Goal: Task Accomplishment & Management: Complete application form

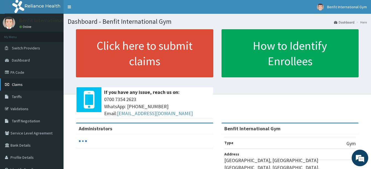
click at [50, 80] on link "Claims" at bounding box center [32, 84] width 64 height 12
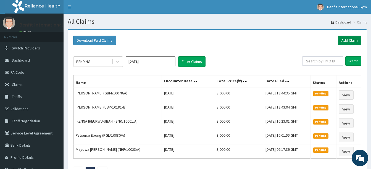
click at [355, 40] on link "Add Claim" at bounding box center [349, 40] width 23 height 9
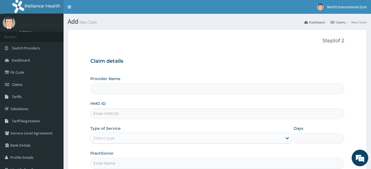
click at [212, 118] on input "HMO ID" at bounding box center [217, 113] width 254 height 11
type input "Benfit International Gym"
type input "1"
type input "p"
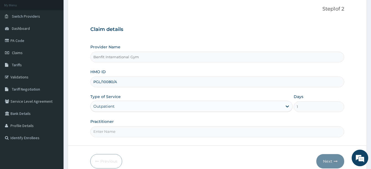
scroll to position [39, 0]
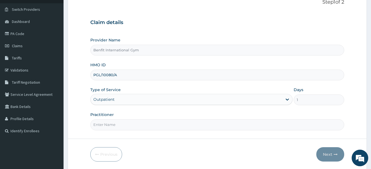
type input "PGL/10080/A"
click at [205, 126] on input "Practitioner" at bounding box center [217, 124] width 254 height 11
type input "ABDULKAREEM ZAYNAB"
click at [330, 151] on button "Next" at bounding box center [330, 154] width 28 height 14
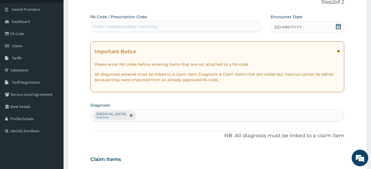
click at [339, 24] on icon at bounding box center [338, 27] width 5 height 6
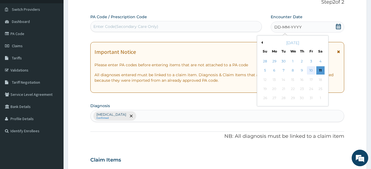
click at [311, 71] on div "10" at bounding box center [311, 71] width 8 height 8
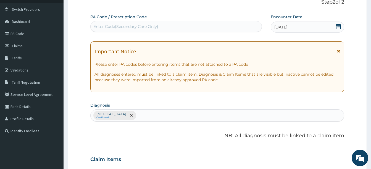
click at [251, 28] on div "Enter Code(Secondary Care Only)" at bounding box center [176, 26] width 171 height 9
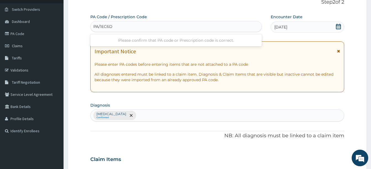
type input "PA/1EC6DB"
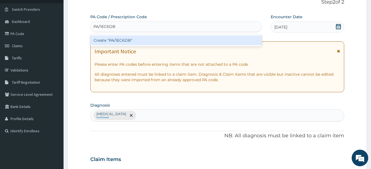
click at [228, 38] on div "Create "PA/1EC6DB"" at bounding box center [176, 40] width 172 height 10
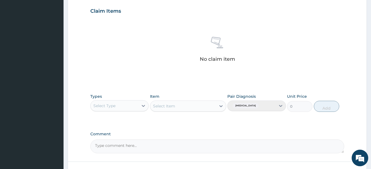
scroll to position [188, 0]
click at [143, 107] on icon at bounding box center [144, 106] width 6 height 6
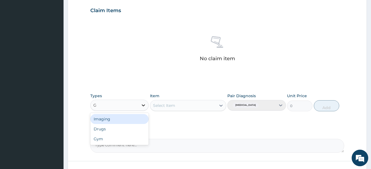
type input "GY"
click at [135, 118] on div "Gym" at bounding box center [119, 119] width 58 height 10
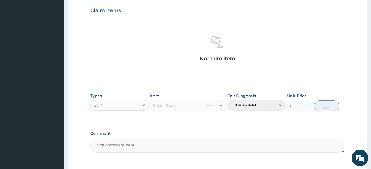
click at [216, 105] on div "Select Item" at bounding box center [188, 105] width 76 height 11
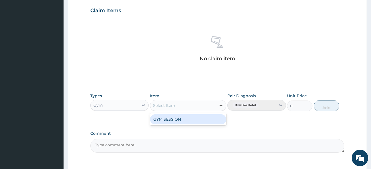
click at [217, 105] on div at bounding box center [221, 106] width 10 height 10
click at [211, 120] on div "GYM SESSION" at bounding box center [188, 119] width 76 height 10
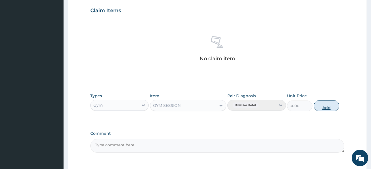
click at [324, 108] on button "Add" at bounding box center [326, 105] width 25 height 11
type input "0"
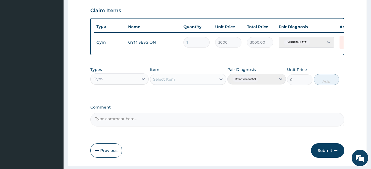
drag, startPoint x: 314, startPoint y: 156, endPoint x: 320, endPoint y: 158, distance: 6.0
click at [320, 158] on button "Submit" at bounding box center [327, 150] width 33 height 14
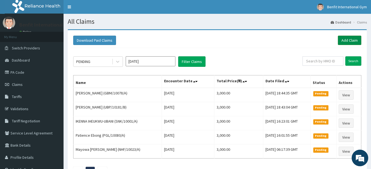
click at [348, 41] on link "Add Claim" at bounding box center [349, 40] width 23 height 9
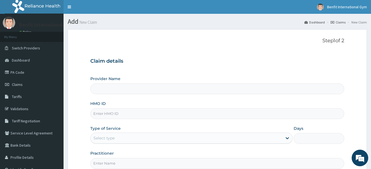
type input "Benfit International Gym"
type input "1"
click at [207, 120] on div "Provider Name Benfit International Gym HMO ID Type of Service Outpatient Days 1…" at bounding box center [217, 122] width 254 height 93
click at [209, 116] on input "HMO ID" at bounding box center [217, 113] width 254 height 11
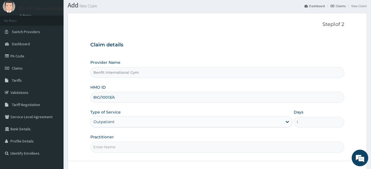
scroll to position [20, 0]
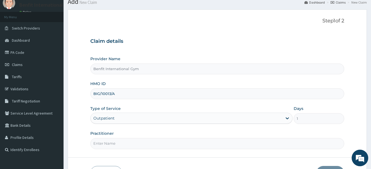
type input "BIG/10013/A"
click at [178, 138] on input "Practitioner" at bounding box center [217, 143] width 254 height 11
type input "[PERSON_NAME]"
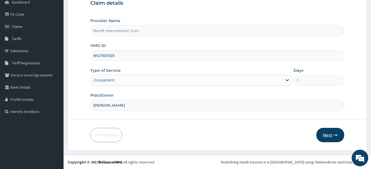
click at [324, 134] on button "Next" at bounding box center [330, 135] width 28 height 14
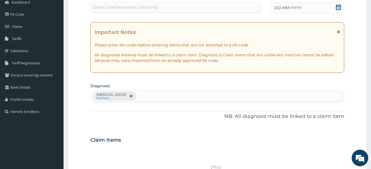
click at [337, 5] on icon at bounding box center [338, 7] width 5 height 6
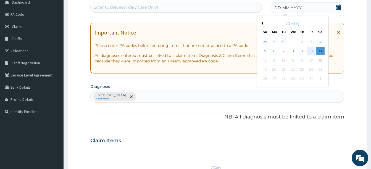
click at [311, 54] on div "10" at bounding box center [311, 51] width 8 height 8
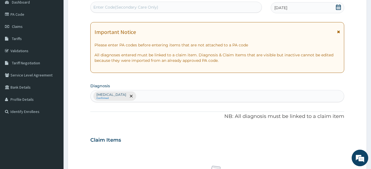
click at [233, 3] on div "Enter Code(Secondary Care Only)" at bounding box center [176, 7] width 171 height 9
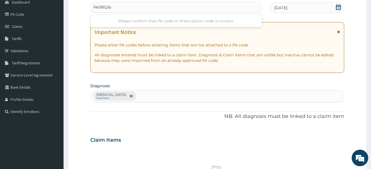
type input "PA/86DE44"
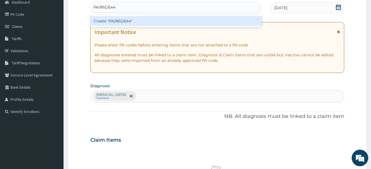
click at [212, 18] on div "Create "PA/86DE44"" at bounding box center [176, 21] width 172 height 10
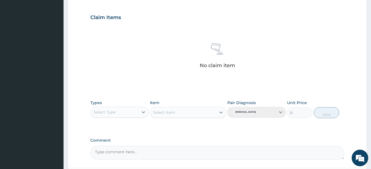
scroll to position [181, 0]
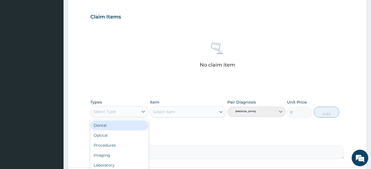
click at [132, 110] on div "Select Type" at bounding box center [115, 111] width 48 height 9
type input "GYM"
click at [125, 123] on div "Gym" at bounding box center [119, 125] width 58 height 10
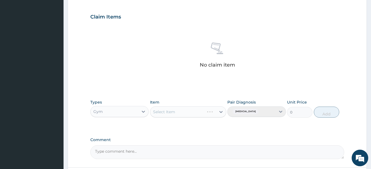
click at [216, 112] on div "Select Item" at bounding box center [188, 111] width 76 height 11
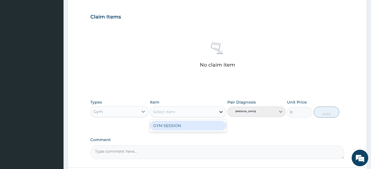
click at [221, 111] on icon at bounding box center [221, 112] width 6 height 6
click at [213, 130] on div "GYM SESSION" at bounding box center [188, 126] width 76 height 10
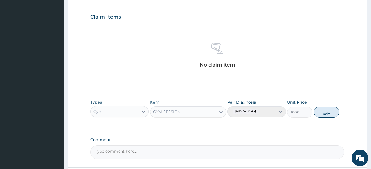
click at [329, 113] on button "Add" at bounding box center [326, 112] width 25 height 11
type input "0"
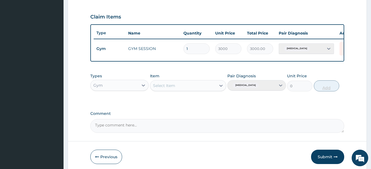
scroll to position [207, 0]
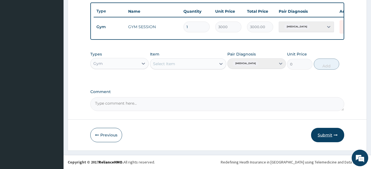
click at [325, 135] on button "Submit" at bounding box center [327, 135] width 33 height 14
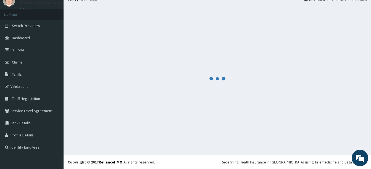
scroll to position [22, 0]
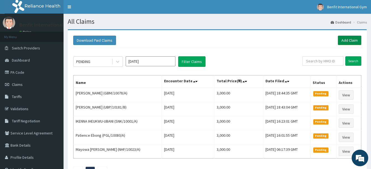
click at [344, 40] on link "Add Claim" at bounding box center [349, 40] width 23 height 9
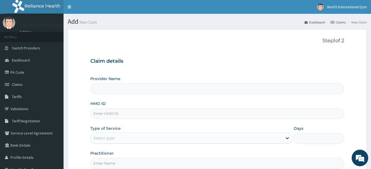
type input "Benfit International Gym"
type input "1"
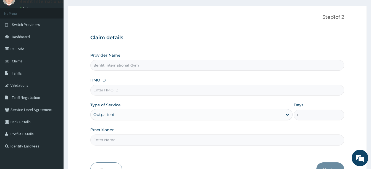
scroll to position [28, 0]
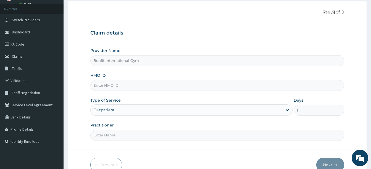
click at [197, 87] on input "HMO ID" at bounding box center [217, 85] width 254 height 11
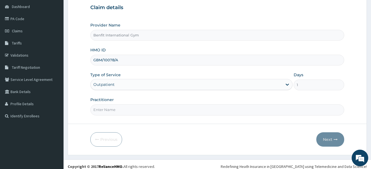
scroll to position [58, 0]
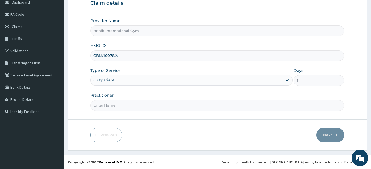
type input "GBM/10078/A"
click at [193, 101] on input "Practitioner" at bounding box center [217, 105] width 254 height 11
type input "[PERSON_NAME]"
click at [334, 133] on button "Next" at bounding box center [330, 135] width 28 height 14
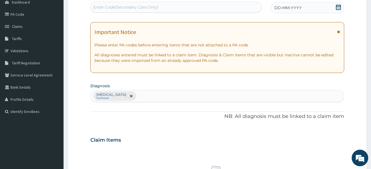
click at [340, 6] on icon at bounding box center [339, 7] width 6 height 6
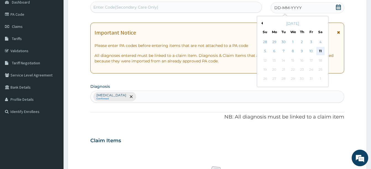
click at [319, 52] on div "11" at bounding box center [320, 51] width 8 height 8
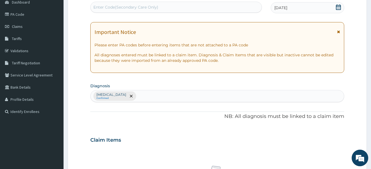
click at [222, 7] on div "Enter Code(Secondary Care Only)" at bounding box center [176, 7] width 171 height 9
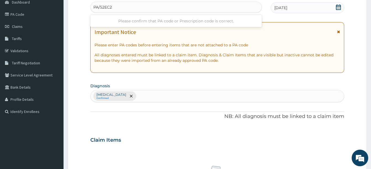
type input "PA/52EC2C"
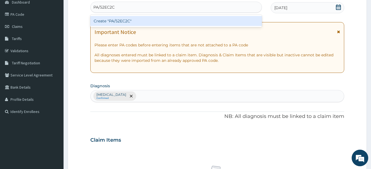
click at [194, 21] on div "Create "PA/52EC2C"" at bounding box center [176, 21] width 172 height 10
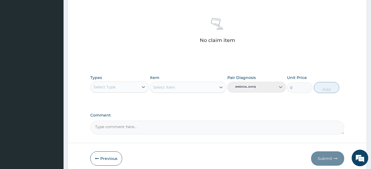
scroll to position [206, 0]
click at [134, 93] on div "Types Select Type Item Select Item Pair Diagnosis Lack of physical exercise Uni…" at bounding box center [217, 84] width 254 height 24
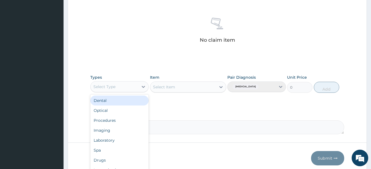
click at [135, 90] on div "Select Type" at bounding box center [115, 86] width 48 height 9
type input "GY"
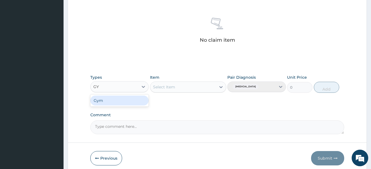
click at [127, 101] on div "Gym" at bounding box center [119, 101] width 58 height 10
click at [188, 87] on div "Select Item" at bounding box center [188, 87] width 76 height 11
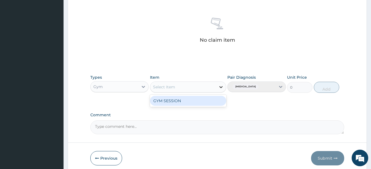
click at [220, 88] on icon at bounding box center [221, 87] width 6 height 6
click at [211, 102] on div "GYM SESSION" at bounding box center [188, 101] width 76 height 10
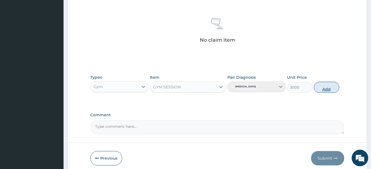
click at [326, 88] on button "Add" at bounding box center [326, 87] width 25 height 11
type input "0"
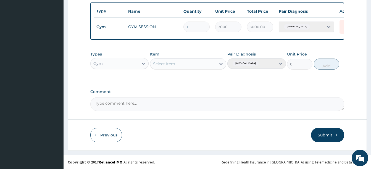
click at [325, 133] on button "Submit" at bounding box center [327, 135] width 33 height 14
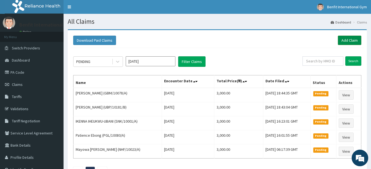
click at [348, 40] on link "Add Claim" at bounding box center [349, 40] width 23 height 9
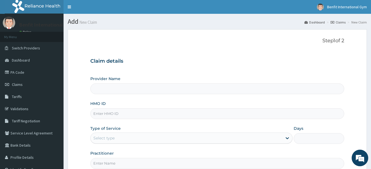
type input "Benfit International Gym"
type input "1"
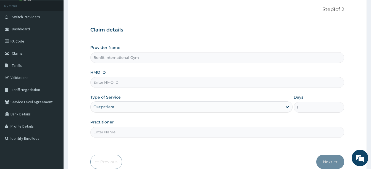
scroll to position [32, 0]
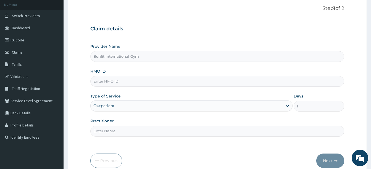
click at [219, 80] on input "HMO ID" at bounding box center [217, 81] width 254 height 11
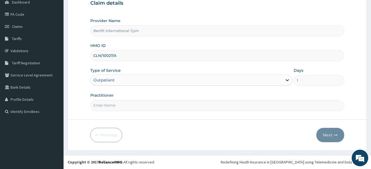
type input "CLN/10027/A"
click at [206, 102] on input "Practitioner" at bounding box center [217, 105] width 254 height 11
type input "[PERSON_NAME]"
click at [327, 134] on button "Next" at bounding box center [330, 135] width 28 height 14
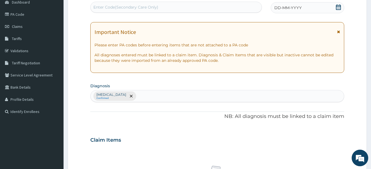
click at [338, 9] on icon at bounding box center [339, 7] width 6 height 6
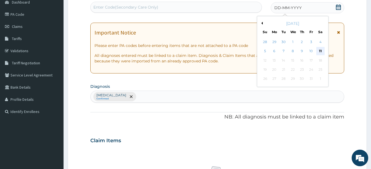
click at [322, 51] on div "11" at bounding box center [320, 51] width 8 height 8
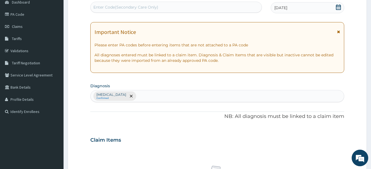
click at [226, 6] on div "Enter Code(Secondary Care Only)" at bounding box center [176, 7] width 171 height 9
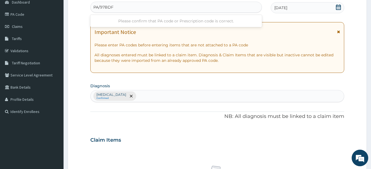
type input "PA/97BDFA"
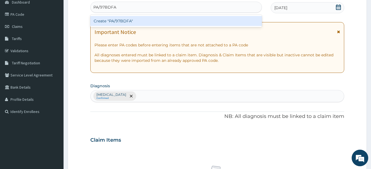
click at [220, 18] on div "Create "PA/97BDFA"" at bounding box center [176, 21] width 172 height 10
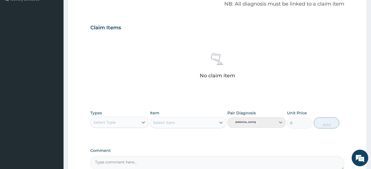
scroll to position [174, 0]
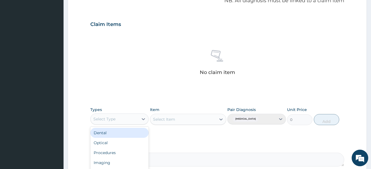
click at [131, 118] on div "Select Type" at bounding box center [115, 119] width 48 height 9
type input "GYM"
click at [122, 134] on div "Gym" at bounding box center [119, 133] width 58 height 10
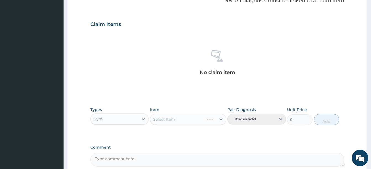
click at [221, 119] on div "Select Item" at bounding box center [188, 119] width 76 height 11
click at [216, 119] on div "Select Item" at bounding box center [183, 119] width 66 height 9
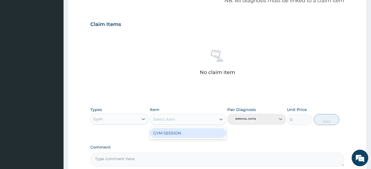
click at [212, 135] on div "GYM SESSION" at bounding box center [188, 133] width 76 height 10
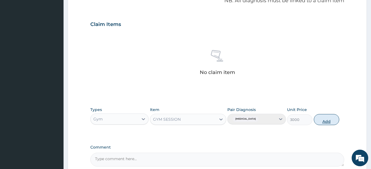
click at [327, 120] on button "Add" at bounding box center [326, 119] width 25 height 11
type input "0"
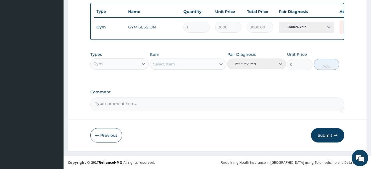
click at [324, 137] on button "Submit" at bounding box center [327, 135] width 33 height 14
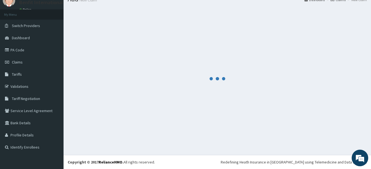
click at [324, 137] on div at bounding box center [217, 79] width 299 height 144
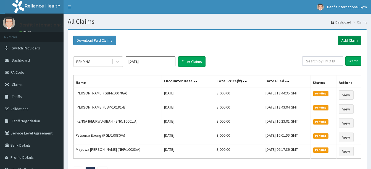
click at [350, 37] on link "Add Claim" at bounding box center [349, 40] width 23 height 9
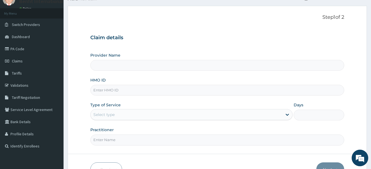
scroll to position [24, 0]
click at [177, 92] on input "HMO ID" at bounding box center [217, 89] width 254 height 11
type input "CL"
type input "Benfit International Gym"
type input "1"
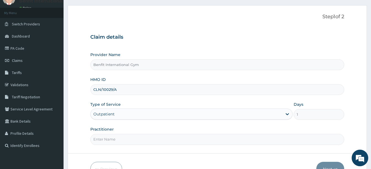
scroll to position [58, 0]
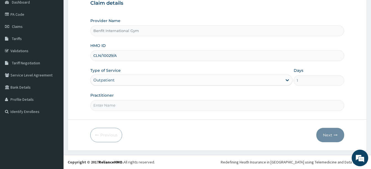
type input "CLN/10029/A"
click at [175, 102] on input "Practitioner" at bounding box center [217, 105] width 254 height 11
type input "ABDULKAREEM ZAYNAB"
click at [330, 130] on button "Next" at bounding box center [330, 135] width 28 height 14
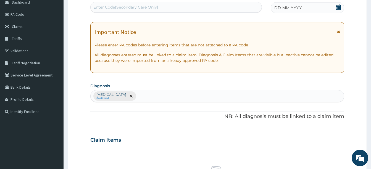
click at [339, 4] on icon at bounding box center [339, 7] width 6 height 6
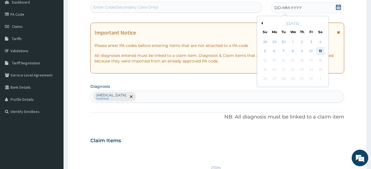
click at [322, 52] on div "11" at bounding box center [320, 51] width 8 height 8
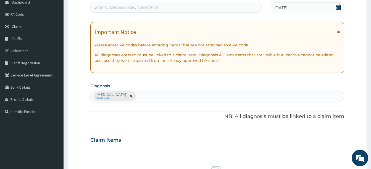
click at [243, 10] on div "Enter Code(Secondary Care Only)" at bounding box center [176, 7] width 171 height 9
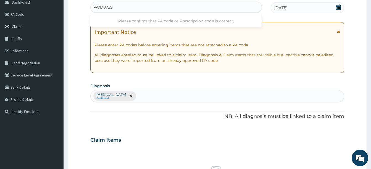
type input "PA/D87299"
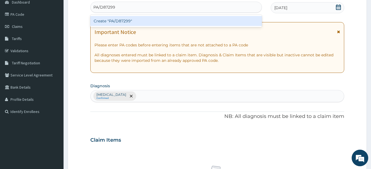
click at [227, 18] on div "Create "PA/D87299"" at bounding box center [176, 21] width 172 height 10
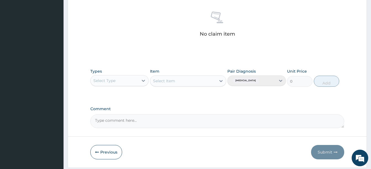
scroll to position [229, 0]
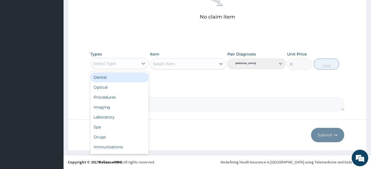
click at [129, 65] on div "Select Type" at bounding box center [115, 63] width 48 height 9
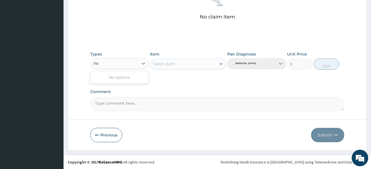
type input "P"
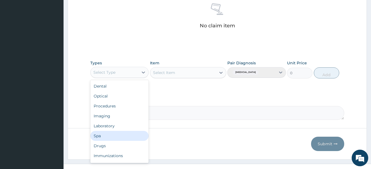
scroll to position [221, 0]
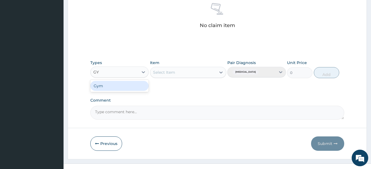
type input "GYM"
click at [117, 85] on div "Gym" at bounding box center [119, 86] width 58 height 10
click at [224, 72] on div "Select Item" at bounding box center [188, 72] width 76 height 11
click at [218, 74] on div at bounding box center [221, 72] width 10 height 10
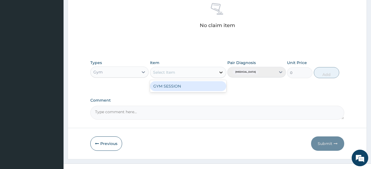
click at [217, 77] on div at bounding box center [221, 72] width 10 height 10
click at [217, 82] on div "GYM SESSION" at bounding box center [188, 86] width 76 height 10
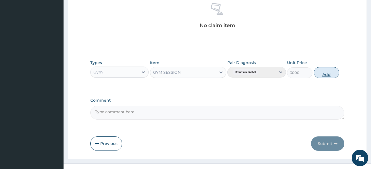
click at [322, 73] on button "Add" at bounding box center [326, 72] width 25 height 11
type input "0"
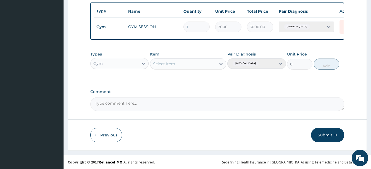
click at [324, 136] on button "Submit" at bounding box center [327, 135] width 33 height 14
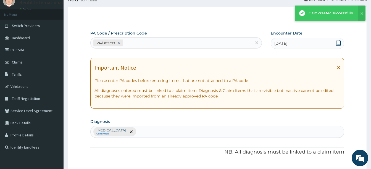
scroll to position [207, 0]
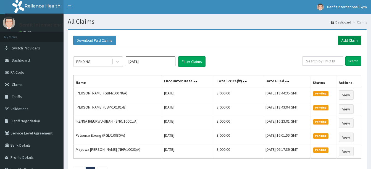
click at [351, 36] on link "Add Claim" at bounding box center [349, 40] width 23 height 9
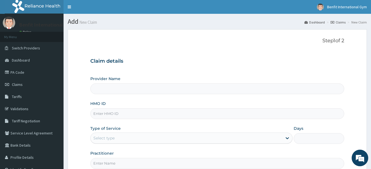
click at [173, 113] on input "HMO ID" at bounding box center [217, 113] width 254 height 11
type input "SEH"
type input "Benfit International Gym"
type input "1"
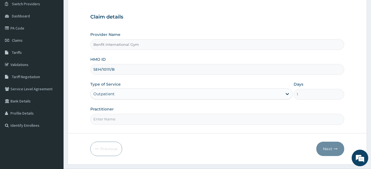
scroll to position [44, 0]
type input "SEH/10111/B"
click at [171, 121] on input "Practitioner" at bounding box center [217, 119] width 254 height 11
type input "[PERSON_NAME]"
click at [332, 145] on button "Next" at bounding box center [330, 148] width 28 height 14
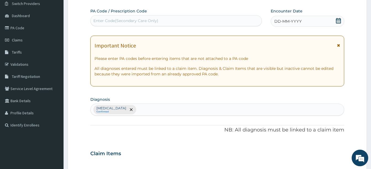
click at [341, 19] on div "DD-MM-YYYY" at bounding box center [308, 21] width 74 height 11
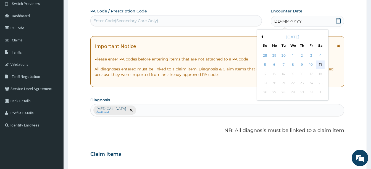
click at [322, 64] on div "11" at bounding box center [320, 65] width 8 height 8
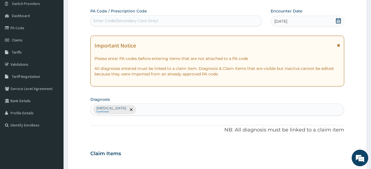
click at [237, 20] on div "Enter Code(Secondary Care Only)" at bounding box center [176, 20] width 171 height 9
type input "PA/66DBE6"
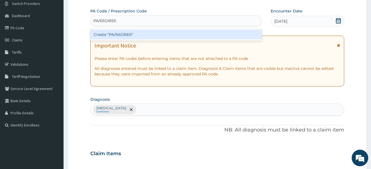
click at [214, 38] on div "Create "PA/66DBE6"" at bounding box center [176, 35] width 172 height 10
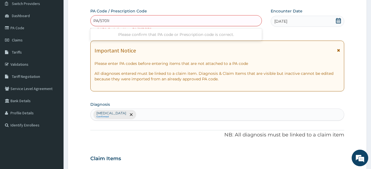
type input "PA/570188"
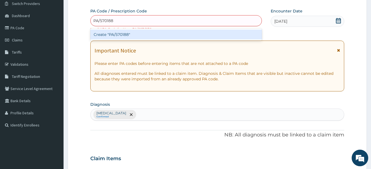
click at [168, 35] on div "Create "PA/570188"" at bounding box center [176, 35] width 172 height 10
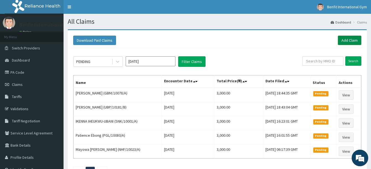
click at [349, 41] on link "Add Claim" at bounding box center [349, 40] width 23 height 9
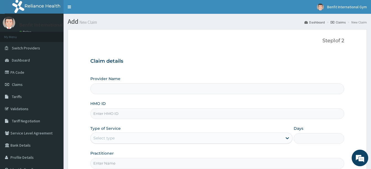
type input "Benfit International Gym"
type input "1"
click at [221, 110] on input "HMO ID" at bounding box center [217, 113] width 254 height 11
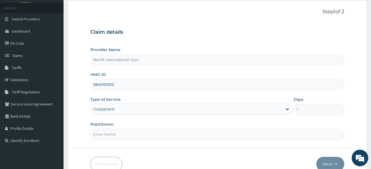
scroll to position [58, 0]
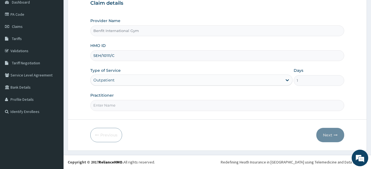
type input "SEH/10111/C"
click at [189, 117] on form "Step 1 of 2 Claim details Provider Name Benfit International Gym HMO ID SEH/101…" at bounding box center [217, 60] width 299 height 179
click at [189, 104] on input "Practitioner" at bounding box center [217, 105] width 254 height 11
type input "ABDULKAREEM ZAYNAB"
click at [324, 134] on button "Next" at bounding box center [330, 135] width 28 height 14
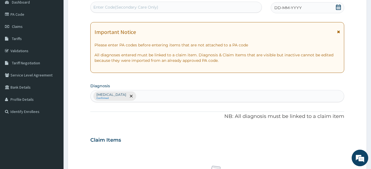
click at [161, 8] on div "Enter Code(Secondary Care Only)" at bounding box center [176, 7] width 171 height 9
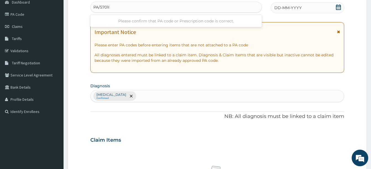
type input "PA/570188"
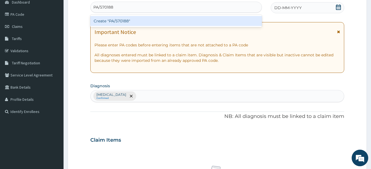
click at [150, 22] on div "Create "PA/570188"" at bounding box center [176, 21] width 172 height 10
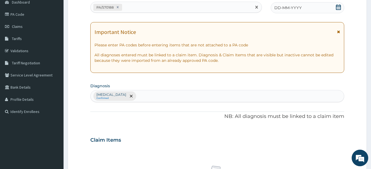
click at [338, 5] on icon at bounding box center [338, 7] width 5 height 6
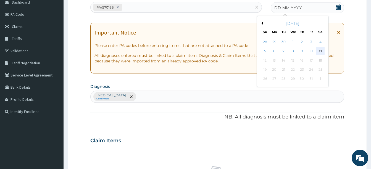
click at [320, 50] on div "11" at bounding box center [320, 51] width 8 height 8
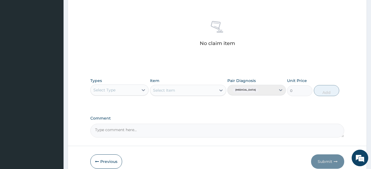
scroll to position [229, 0]
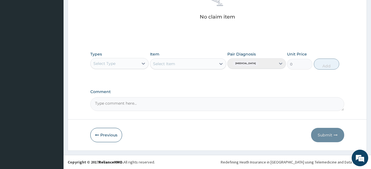
click at [126, 65] on div "Select Type" at bounding box center [115, 63] width 48 height 9
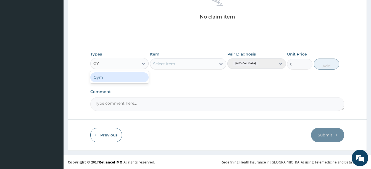
type input "GYM"
click at [123, 78] on div "Gym" at bounding box center [119, 77] width 58 height 10
click at [222, 64] on div "Select Item" at bounding box center [188, 63] width 76 height 11
click at [219, 64] on icon at bounding box center [221, 64] width 6 height 6
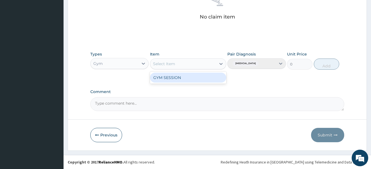
click at [214, 78] on div "GYM SESSION" at bounding box center [188, 78] width 76 height 10
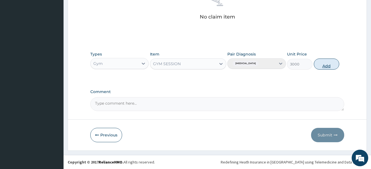
click at [325, 60] on button "Add" at bounding box center [326, 64] width 25 height 11
type input "0"
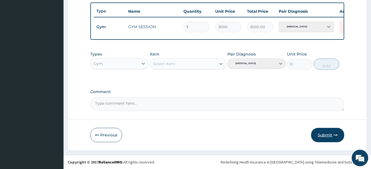
click at [324, 136] on button "Submit" at bounding box center [327, 135] width 33 height 14
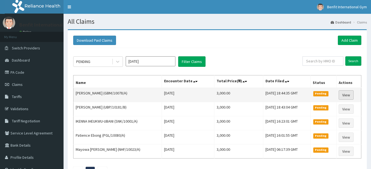
click at [345, 95] on link "View" at bounding box center [346, 94] width 15 height 9
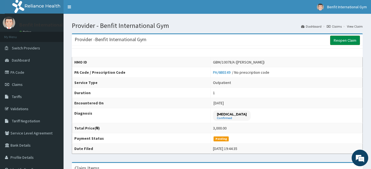
click at [337, 39] on link "Reopen Claim" at bounding box center [345, 40] width 30 height 9
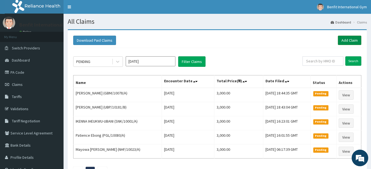
click at [353, 39] on link "Add Claim" at bounding box center [349, 40] width 23 height 9
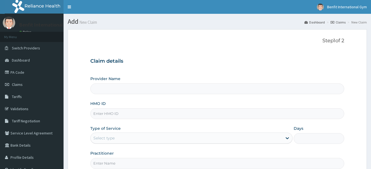
click at [122, 111] on input "HMO ID" at bounding box center [217, 113] width 254 height 11
type input "Benfit International Gym"
type input "1"
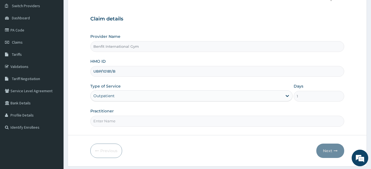
scroll to position [43, 0]
type input "UBP/10181/B"
click at [120, 120] on input "Practitioner" at bounding box center [217, 120] width 254 height 11
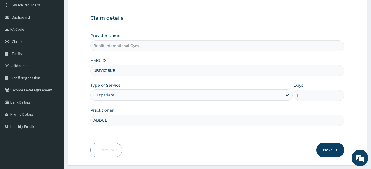
type input "[PERSON_NAME]"
click at [334, 148] on button "Next" at bounding box center [330, 150] width 28 height 14
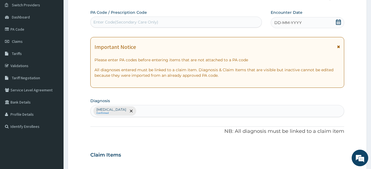
click at [339, 26] on span at bounding box center [339, 22] width 6 height 7
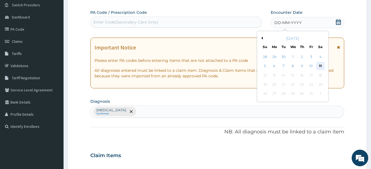
click at [322, 64] on div "11" at bounding box center [320, 66] width 8 height 8
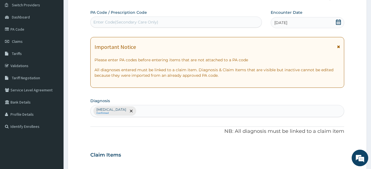
click at [241, 19] on div "Enter Code(Secondary Care Only)" at bounding box center [176, 22] width 171 height 9
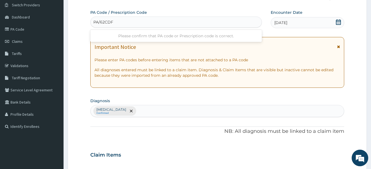
type input "PA/62CDF6"
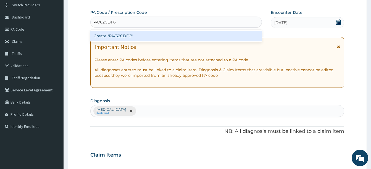
click at [210, 31] on div "Create "PA/62CDF6"" at bounding box center [176, 36] width 172 height 10
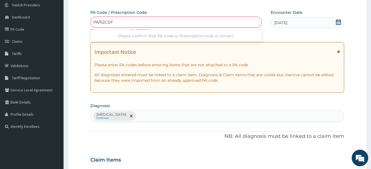
type input "PA/62CDFC"
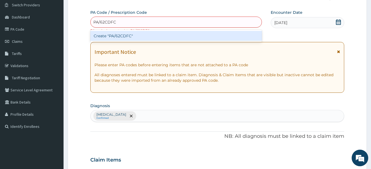
click at [175, 34] on div "Create "PA/62CDFC"" at bounding box center [176, 36] width 172 height 10
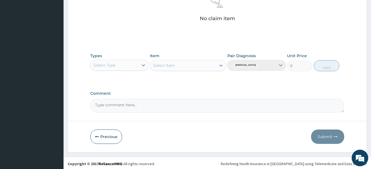
scroll to position [229, 0]
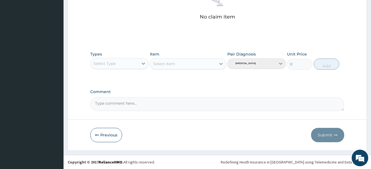
click at [133, 57] on div "Types Select Type" at bounding box center [119, 60] width 58 height 18
click at [131, 62] on div "Select Type" at bounding box center [115, 63] width 48 height 9
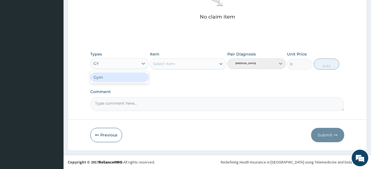
type input "GYM"
click at [128, 75] on div "Gym" at bounding box center [119, 77] width 58 height 10
click at [218, 64] on div "Select Item" at bounding box center [188, 63] width 76 height 11
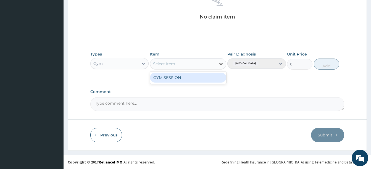
click at [219, 64] on icon at bounding box center [221, 64] width 6 height 6
click at [212, 75] on div "GYM SESSION" at bounding box center [188, 78] width 76 height 10
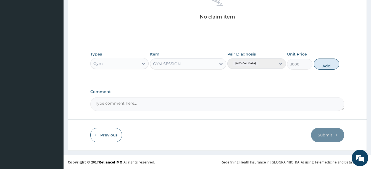
click at [330, 61] on button "Add" at bounding box center [326, 64] width 25 height 11
type input "0"
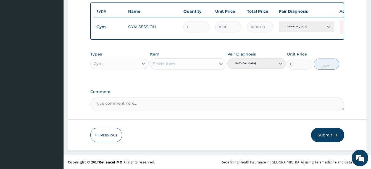
scroll to position [207, 0]
click at [332, 135] on button "Submit" at bounding box center [327, 135] width 33 height 14
